Goal: Task Accomplishment & Management: Complete application form

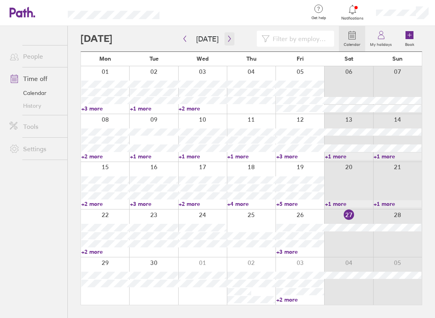
click at [226, 37] on icon "button" at bounding box center [229, 38] width 6 height 6
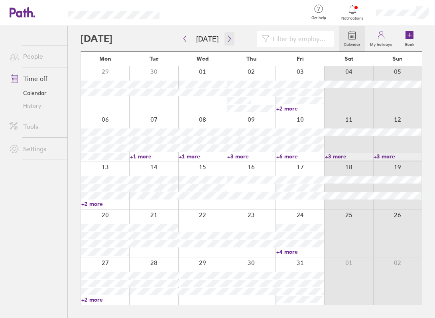
click at [226, 37] on icon "button" at bounding box center [229, 38] width 6 height 6
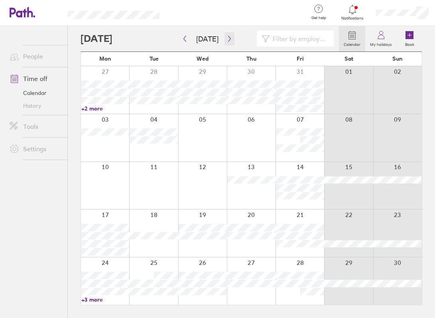
click at [226, 37] on icon "button" at bounding box center [229, 38] width 6 height 6
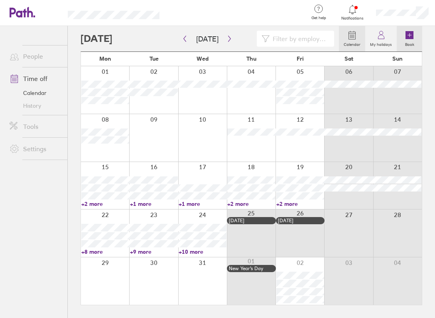
click at [409, 38] on icon at bounding box center [409, 35] width 8 height 8
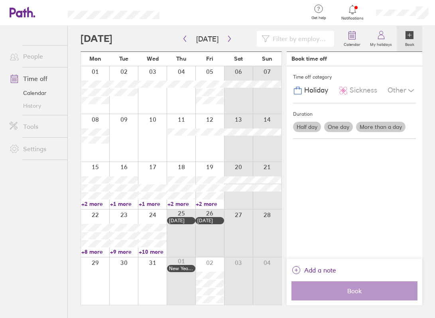
click at [396, 125] on label "More than a day" at bounding box center [380, 127] width 49 height 10
click at [0, 0] on input "More than a day" at bounding box center [0, 0] width 0 height 0
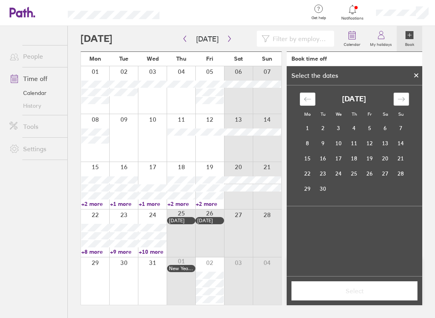
click at [399, 96] on icon "Move forward to switch to the next month." at bounding box center [401, 99] width 8 height 8
click at [304, 130] on td "1" at bounding box center [308, 128] width 16 height 15
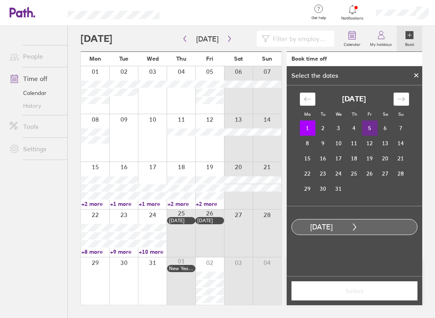
click at [366, 125] on td "5" at bounding box center [370, 127] width 16 height 15
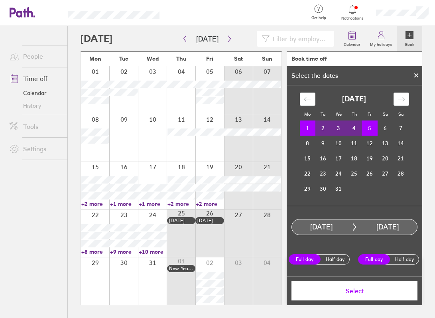
click at [355, 292] on span "Select" at bounding box center [354, 290] width 115 height 7
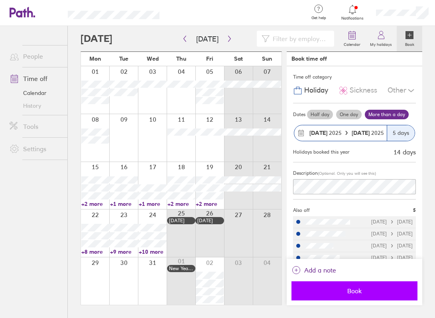
click at [349, 289] on span "Book" at bounding box center [354, 290] width 115 height 7
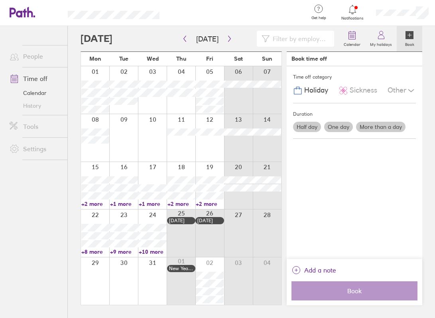
click at [214, 169] on div at bounding box center [209, 185] width 29 height 47
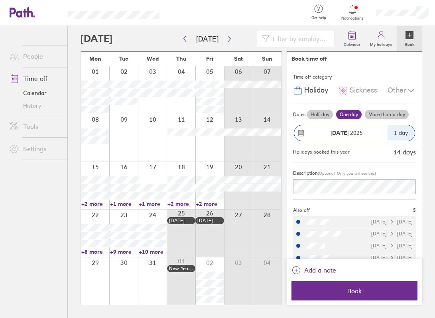
click at [386, 118] on label "More than a day" at bounding box center [387, 115] width 44 height 10
click at [0, 0] on input "More than a day" at bounding box center [0, 0] width 0 height 0
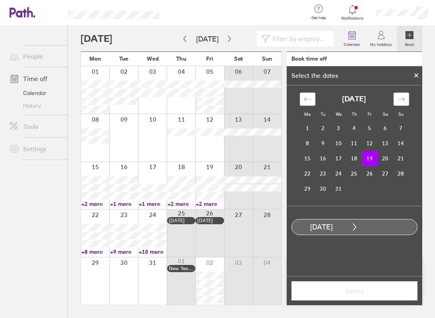
click at [95, 212] on div at bounding box center [95, 232] width 28 height 47
click at [325, 173] on td "23" at bounding box center [323, 173] width 16 height 15
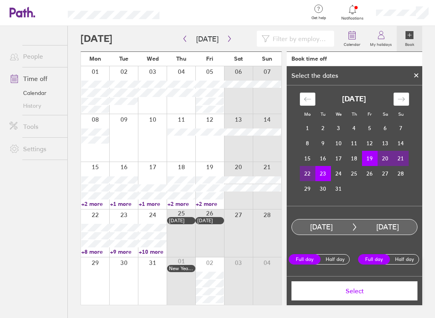
click at [369, 290] on span "Select" at bounding box center [354, 290] width 115 height 7
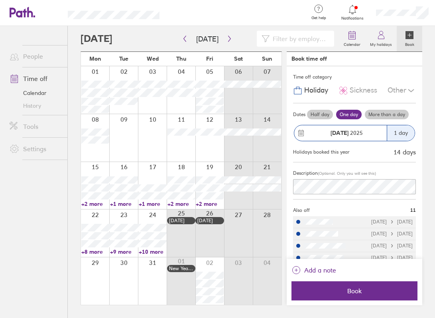
click at [369, 290] on span "Book" at bounding box center [354, 290] width 115 height 7
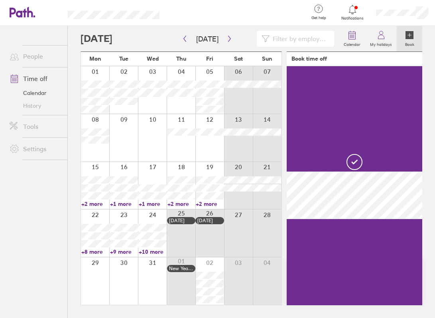
click at [350, 168] on circle at bounding box center [354, 161] width 15 height 15
